Goal: Task Accomplishment & Management: Manage account settings

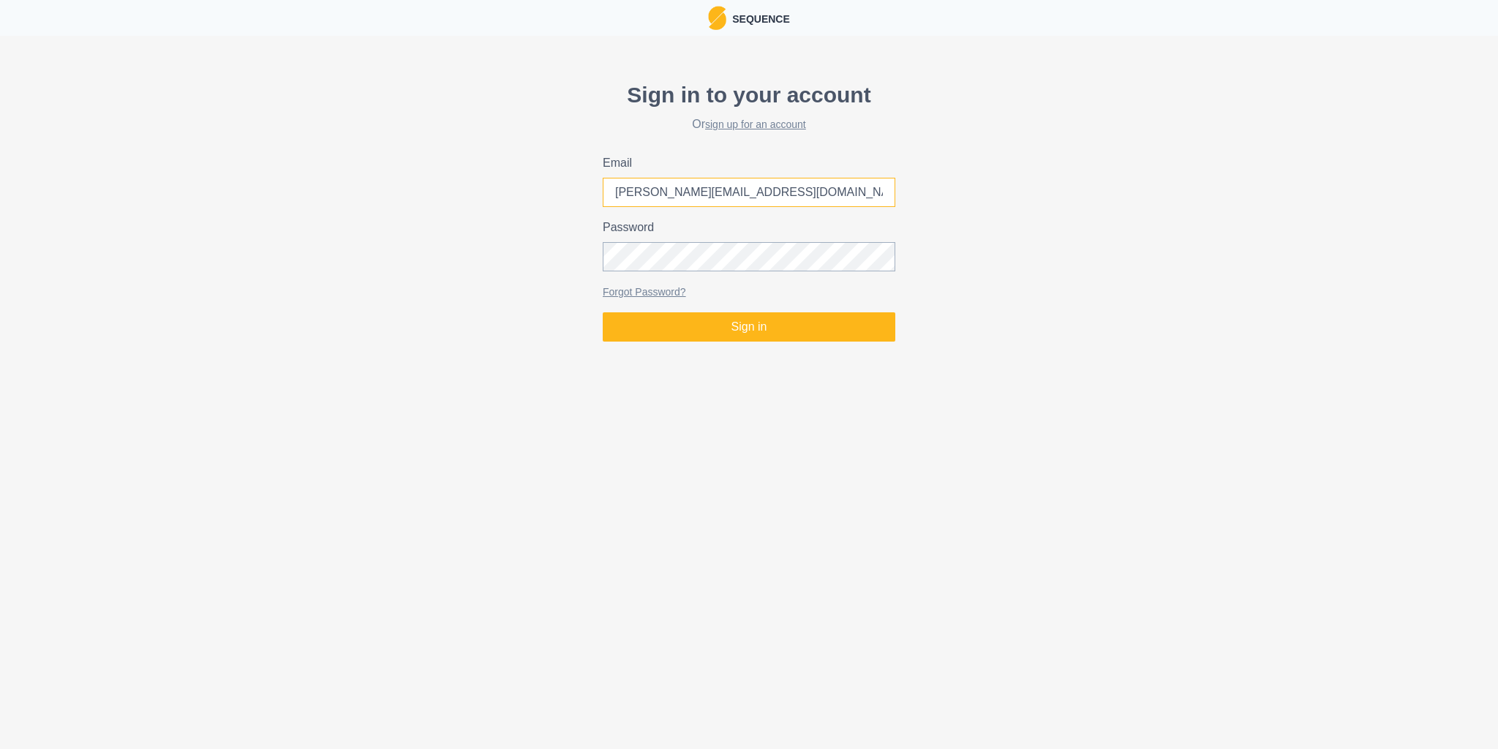
click at [666, 191] on input "[PERSON_NAME][EMAIL_ADDRESS][DOMAIN_NAME]" at bounding box center [749, 192] width 293 height 29
type input "[PERSON_NAME][EMAIL_ADDRESS][DOMAIN_NAME]"
click at [749, 327] on button "Sign in" at bounding box center [749, 326] width 293 height 29
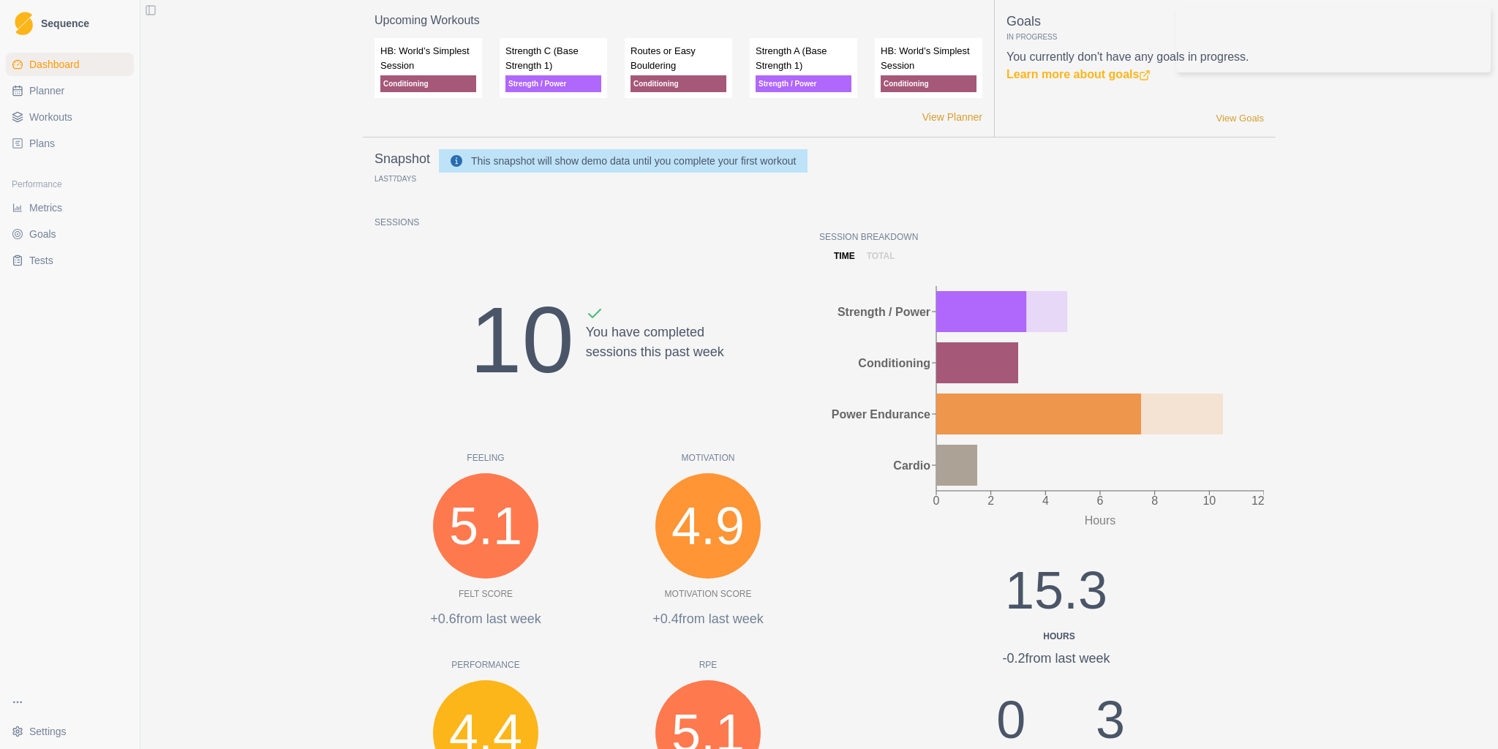
click at [1130, 211] on div "Snapshot Last 7 Days This snapshot will show demo data until you complete your …" at bounding box center [818, 507] width 889 height 716
click at [64, 726] on html "Sequence Dashboard Planner Workouts Plans Performance Metrics Goals Tests Setti…" at bounding box center [749, 374] width 1498 height 749
click at [199, 700] on link "Account" at bounding box center [256, 696] width 233 height 23
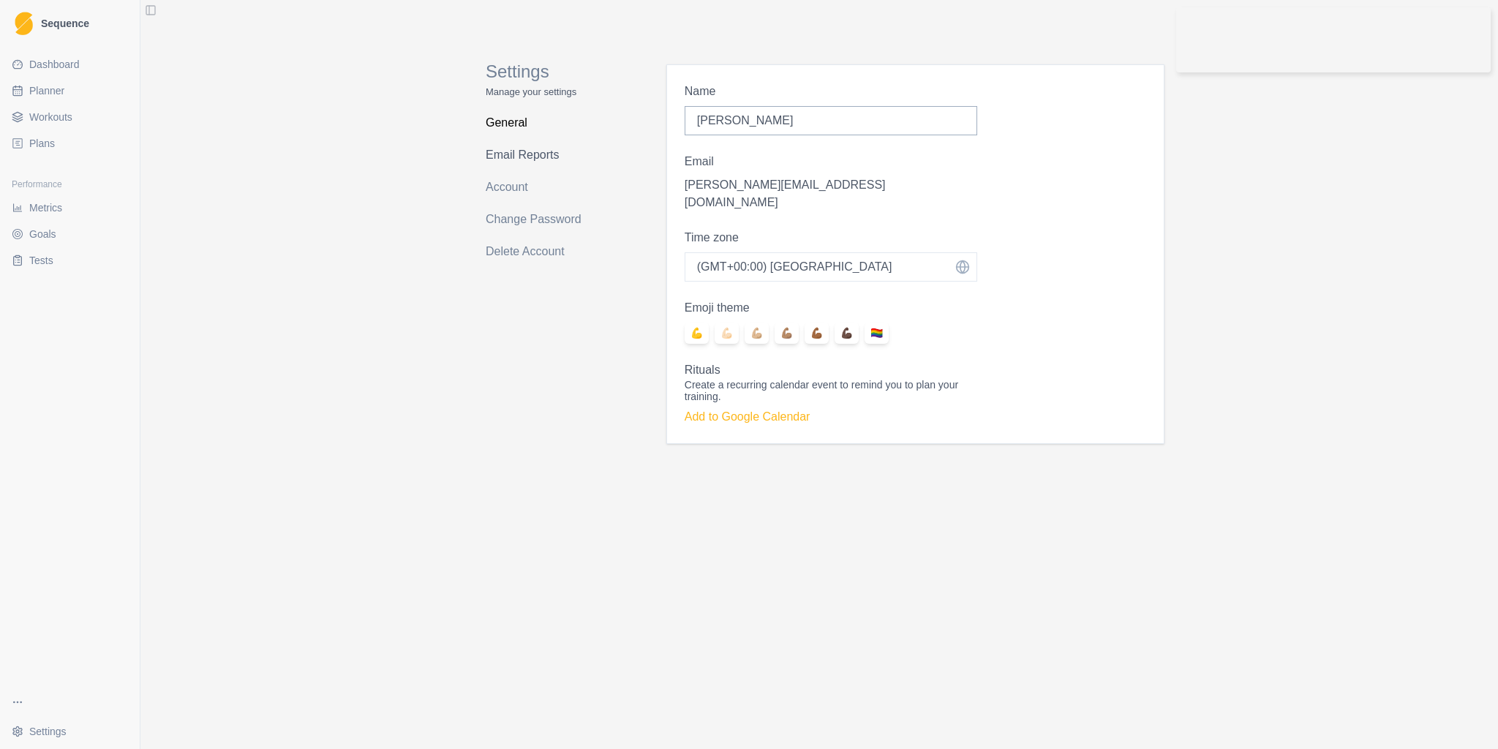
click at [515, 151] on link "Email Reports" at bounding box center [544, 154] width 116 height 23
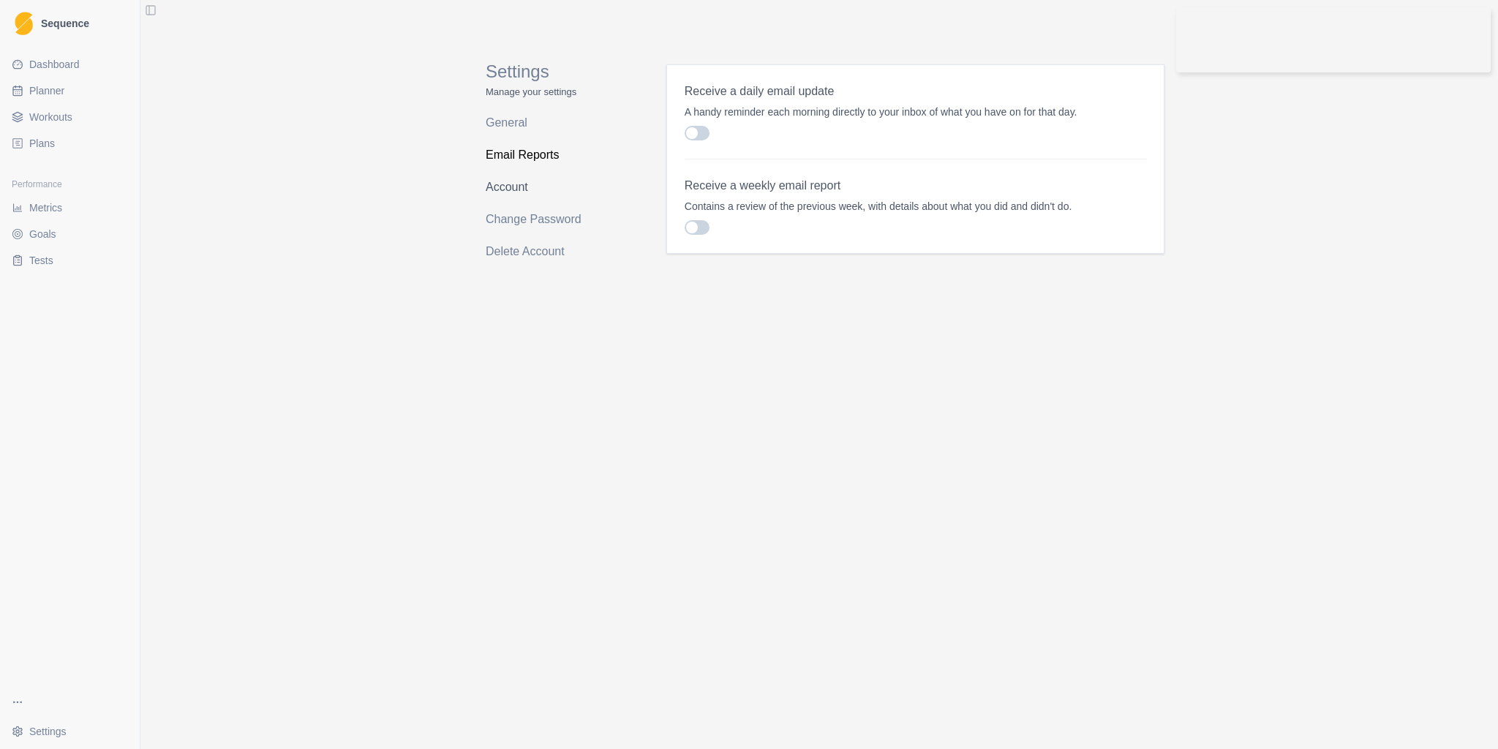
click at [511, 180] on link "Account" at bounding box center [544, 187] width 116 height 23
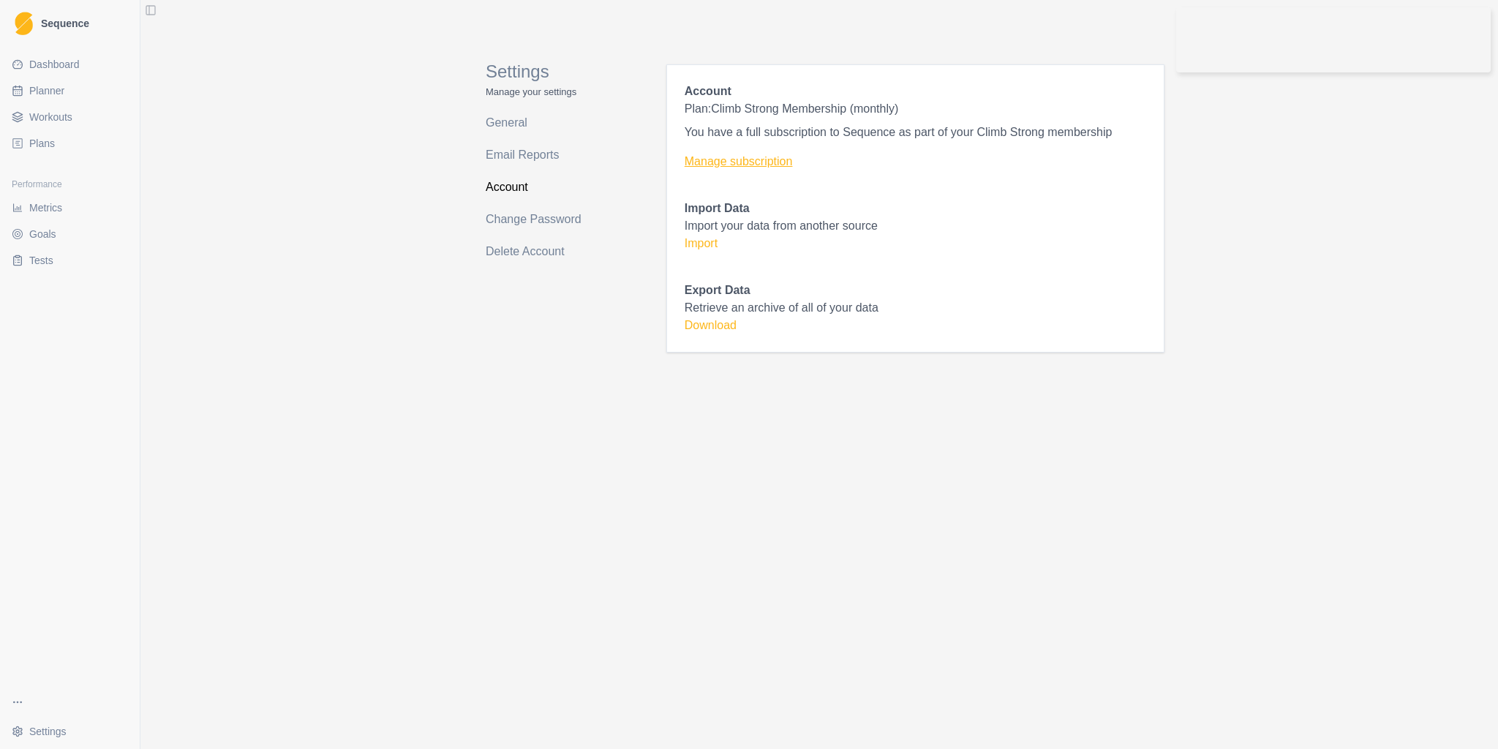
click at [701, 165] on link "Manage subscription" at bounding box center [915, 162] width 461 height 18
